Goal: Information Seeking & Learning: Learn about a topic

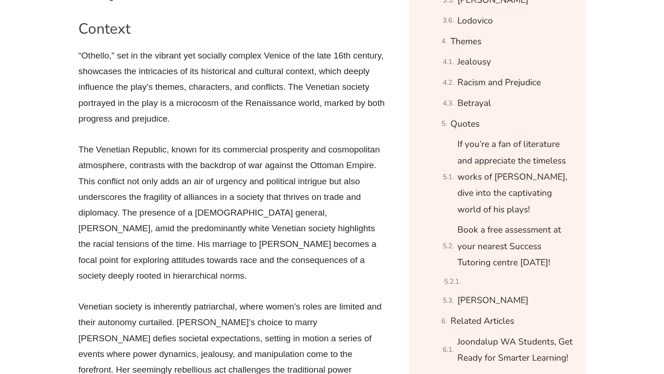
scroll to position [806, 0]
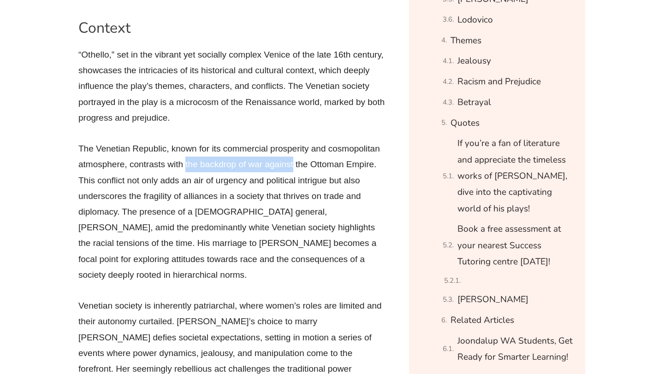
drag, startPoint x: 254, startPoint y: 119, endPoint x: 166, endPoint y: 118, distance: 88.1
click at [166, 141] on p "The Venetian Republic, known for its commercial prosperity and cosmopolitan atm…" at bounding box center [232, 212] width 309 height 142
click at [191, 141] on p "The Venetian Republic, known for its commercial prosperity and cosmopolitan atm…" at bounding box center [232, 212] width 309 height 142
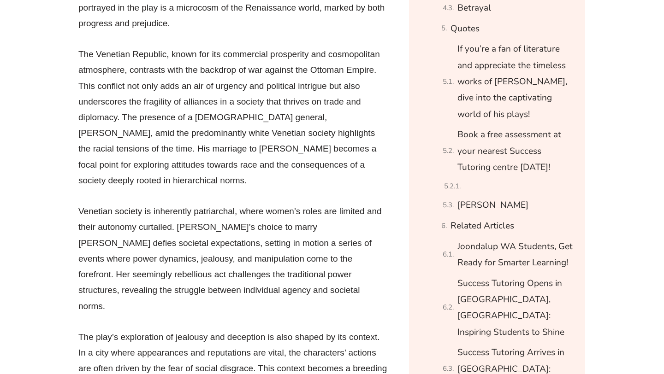
scroll to position [886, 0]
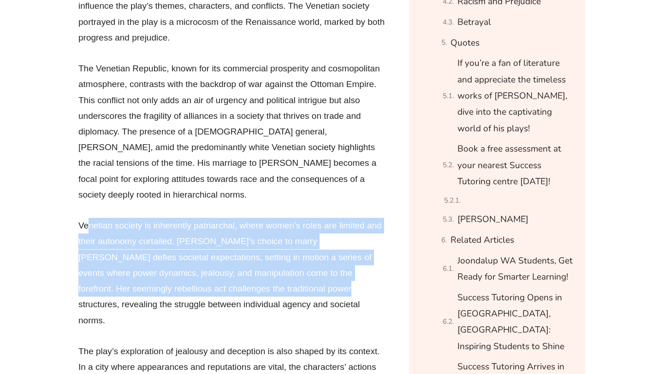
drag, startPoint x: 211, startPoint y: 210, endPoint x: 85, endPoint y: 149, distance: 139.4
click at [85, 218] on p "Venetian society is inherently patriarchal, where women’s roles are limited and…" at bounding box center [232, 273] width 309 height 110
click at [87, 218] on p "Venetian society is inherently patriarchal, where women’s roles are limited and…" at bounding box center [232, 273] width 309 height 110
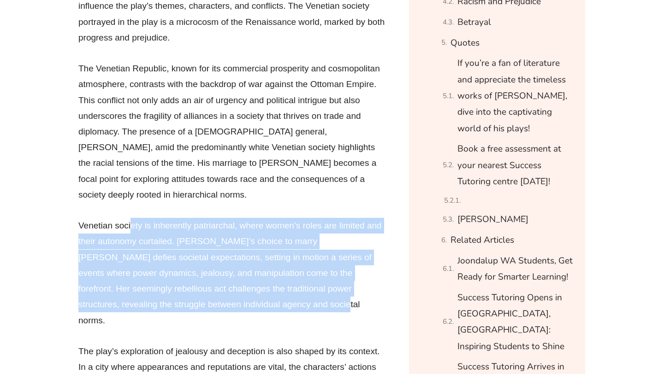
drag, startPoint x: 224, startPoint y: 223, endPoint x: 120, endPoint y: 159, distance: 122.1
click at [120, 218] on p "Venetian society is inherently patriarchal, where women’s roles are limited and…" at bounding box center [232, 273] width 309 height 110
drag, startPoint x: 206, startPoint y: 220, endPoint x: 79, endPoint y: 153, distance: 143.8
click at [79, 218] on p "Venetian society is inherently patriarchal, where women’s roles are limited and…" at bounding box center [232, 273] width 309 height 110
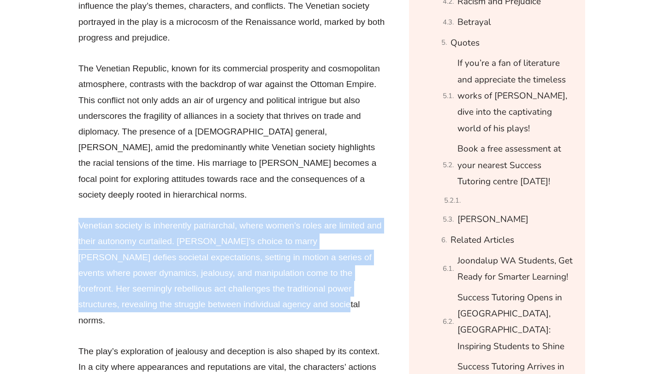
click at [209, 220] on p "Venetian society is inherently patriarchal, where women’s roles are limited and…" at bounding box center [232, 273] width 309 height 110
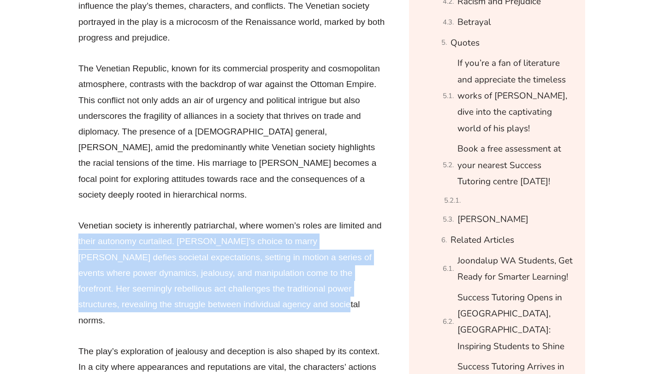
drag, startPoint x: 209, startPoint y: 220, endPoint x: 77, endPoint y: 171, distance: 140.7
click at [78, 218] on p "Venetian society is inherently patriarchal, where women’s roles are limited and…" at bounding box center [232, 273] width 309 height 110
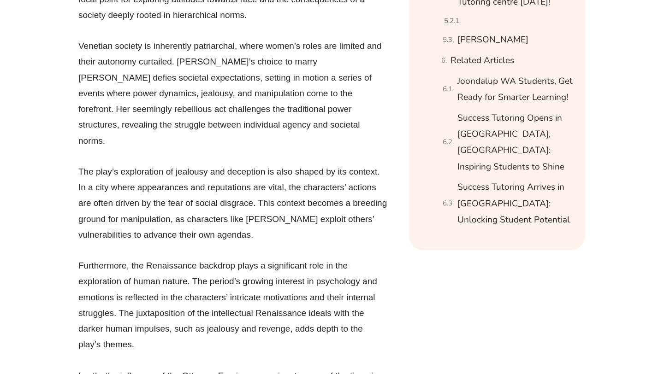
scroll to position [1063, 0]
